Goal: Information Seeking & Learning: Learn about a topic

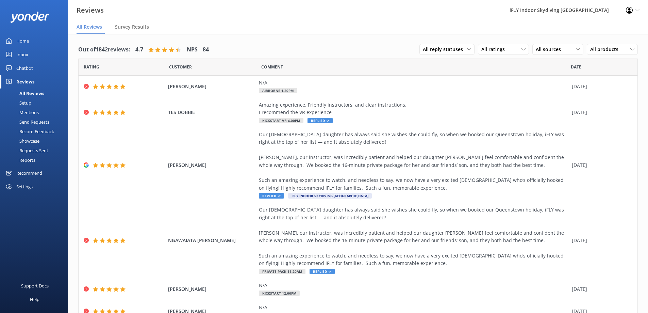
scroll to position [14, 0]
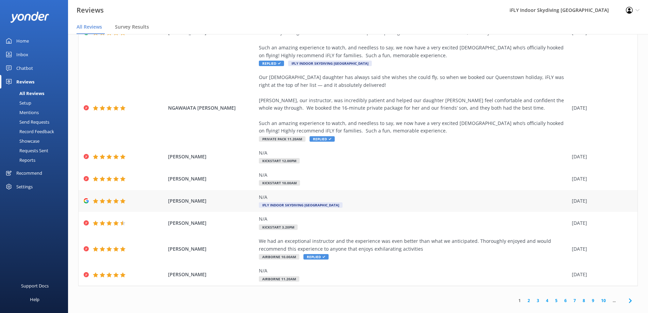
scroll to position [128, 0]
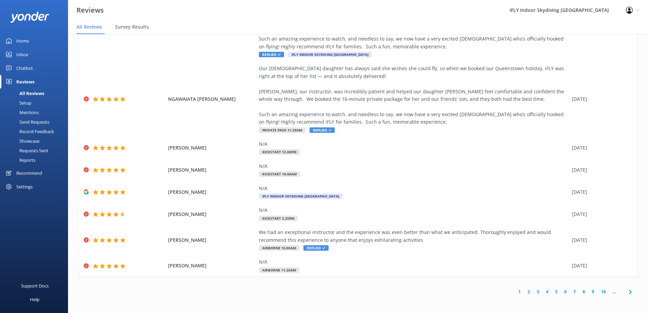
click at [525, 293] on link "2" at bounding box center [529, 291] width 9 height 6
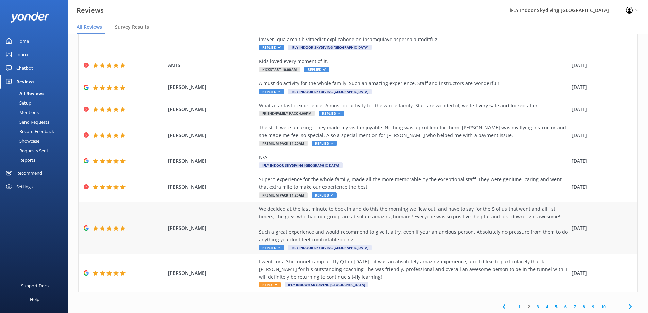
scroll to position [143, 0]
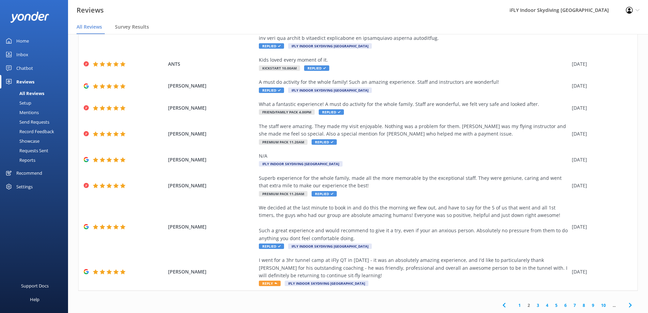
click at [534, 305] on link "3" at bounding box center [538, 305] width 9 height 6
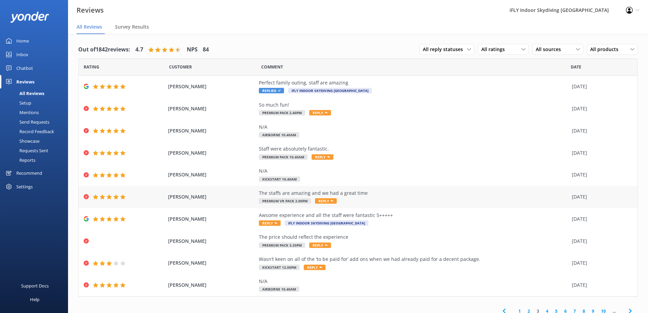
scroll to position [6, 0]
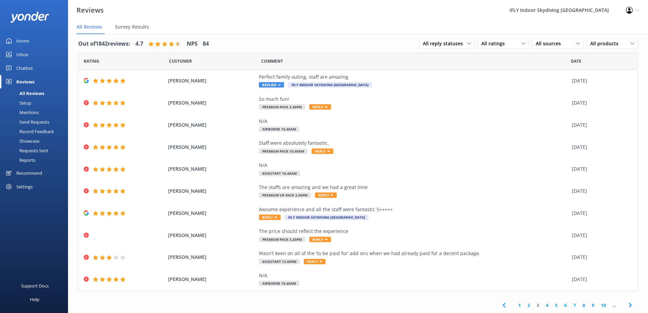
click at [543, 306] on link "4" at bounding box center [547, 305] width 9 height 6
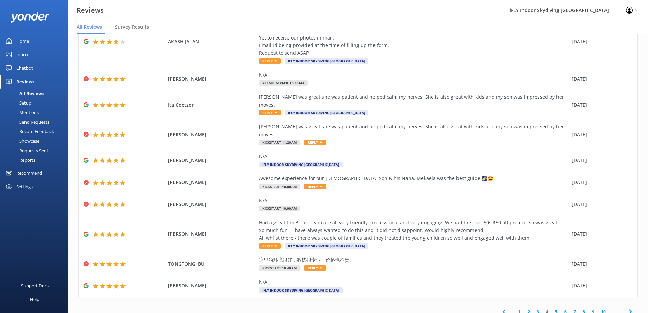
scroll to position [14, 0]
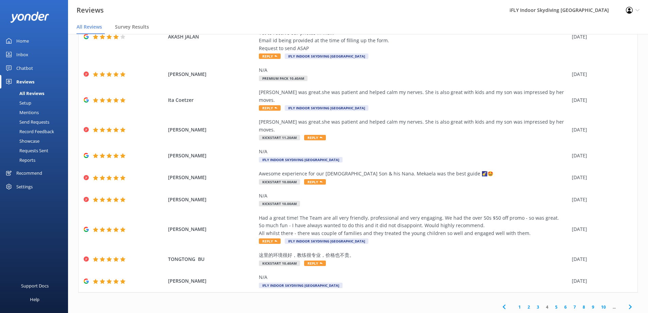
click at [515, 304] on link "1" at bounding box center [519, 307] width 9 height 6
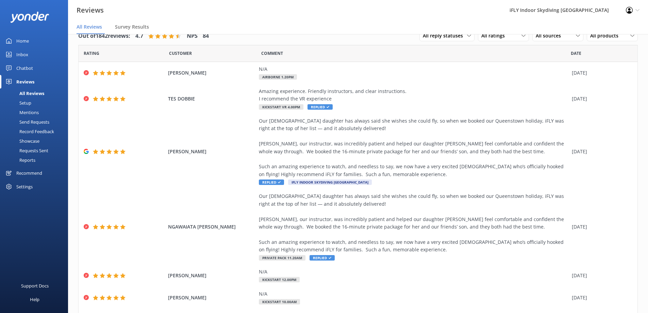
click at [23, 37] on div "Home" at bounding box center [22, 41] width 13 height 14
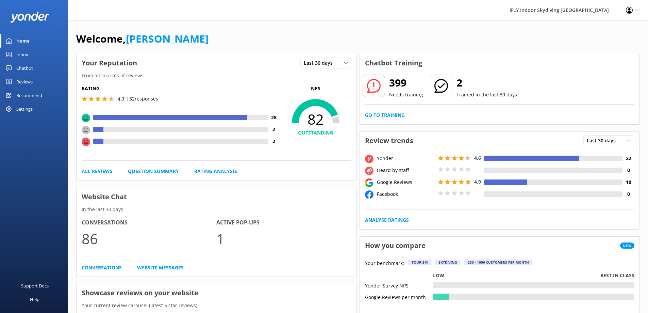
click at [29, 79] on div "Reviews" at bounding box center [24, 82] width 16 height 14
